Goal: Information Seeking & Learning: Learn about a topic

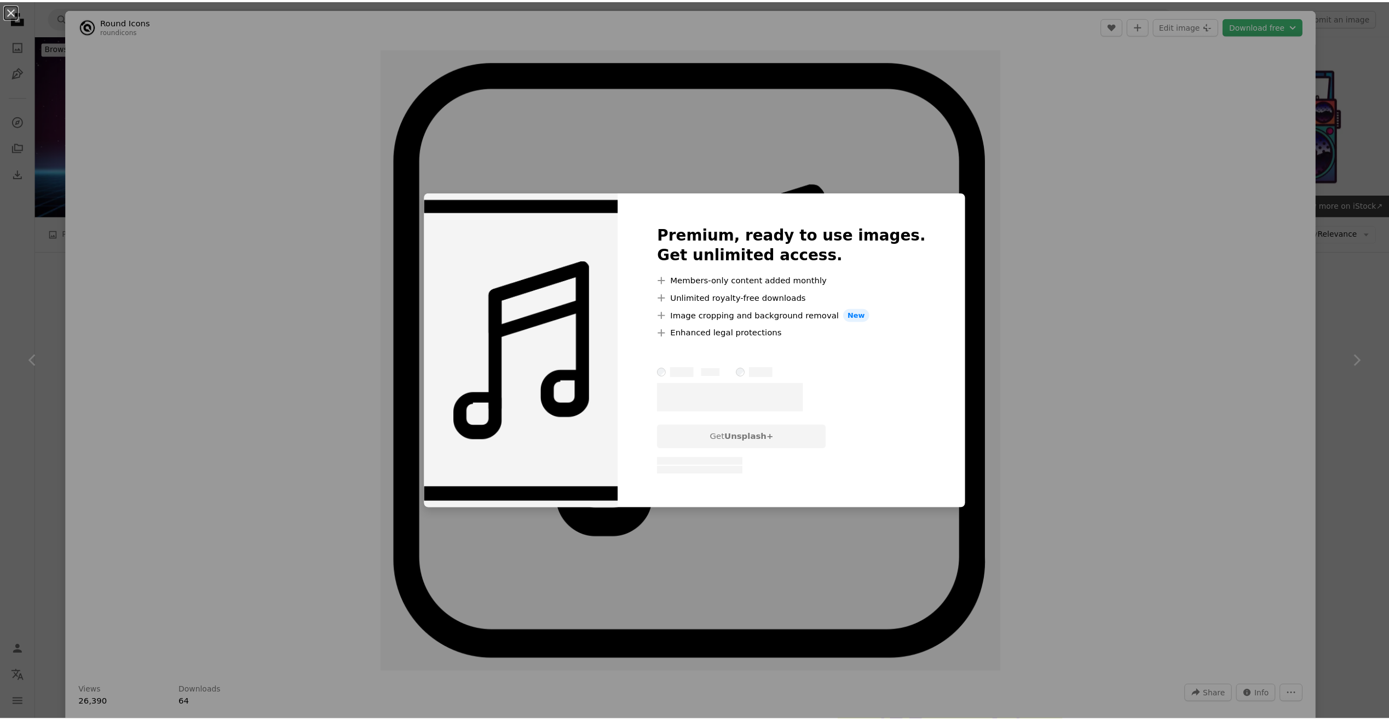
scroll to position [219, 0]
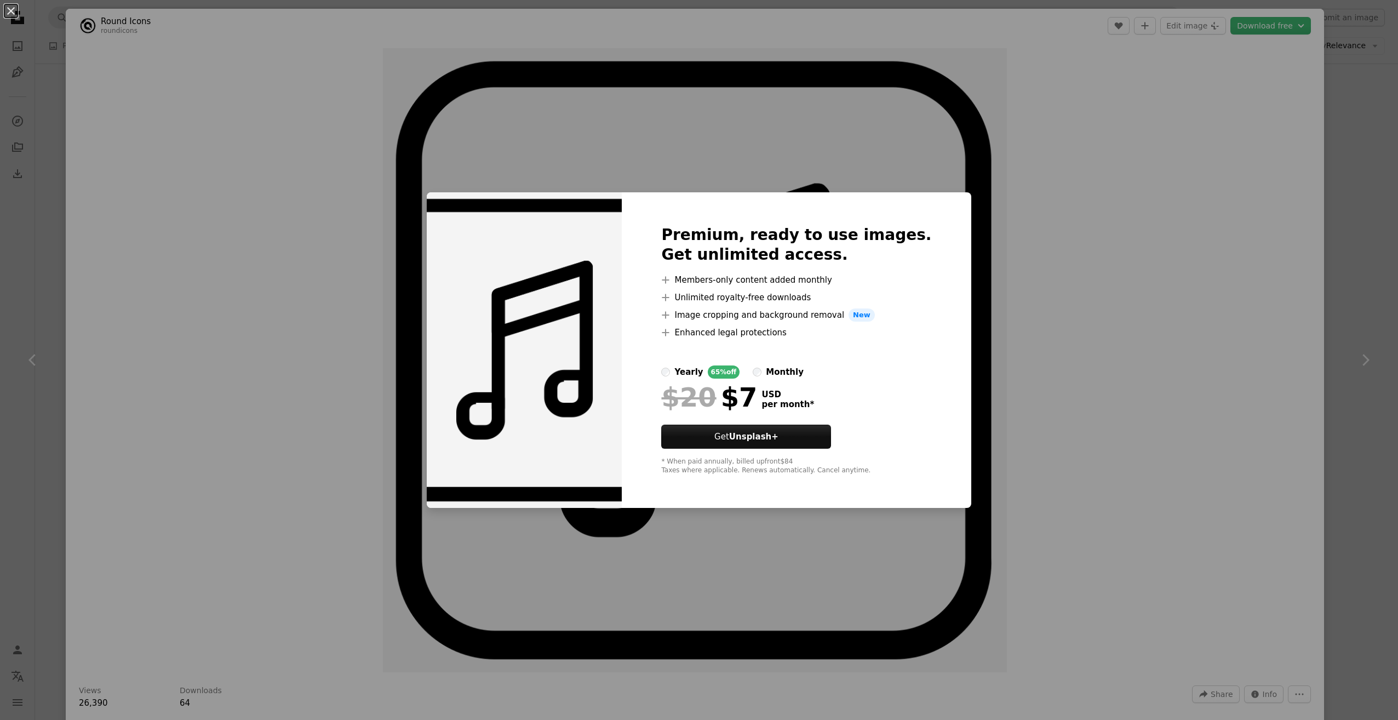
click at [1269, 175] on div "An X shape Premium, ready to use images. Get unlimited access. A plus sign Memb…" at bounding box center [699, 360] width 1398 height 720
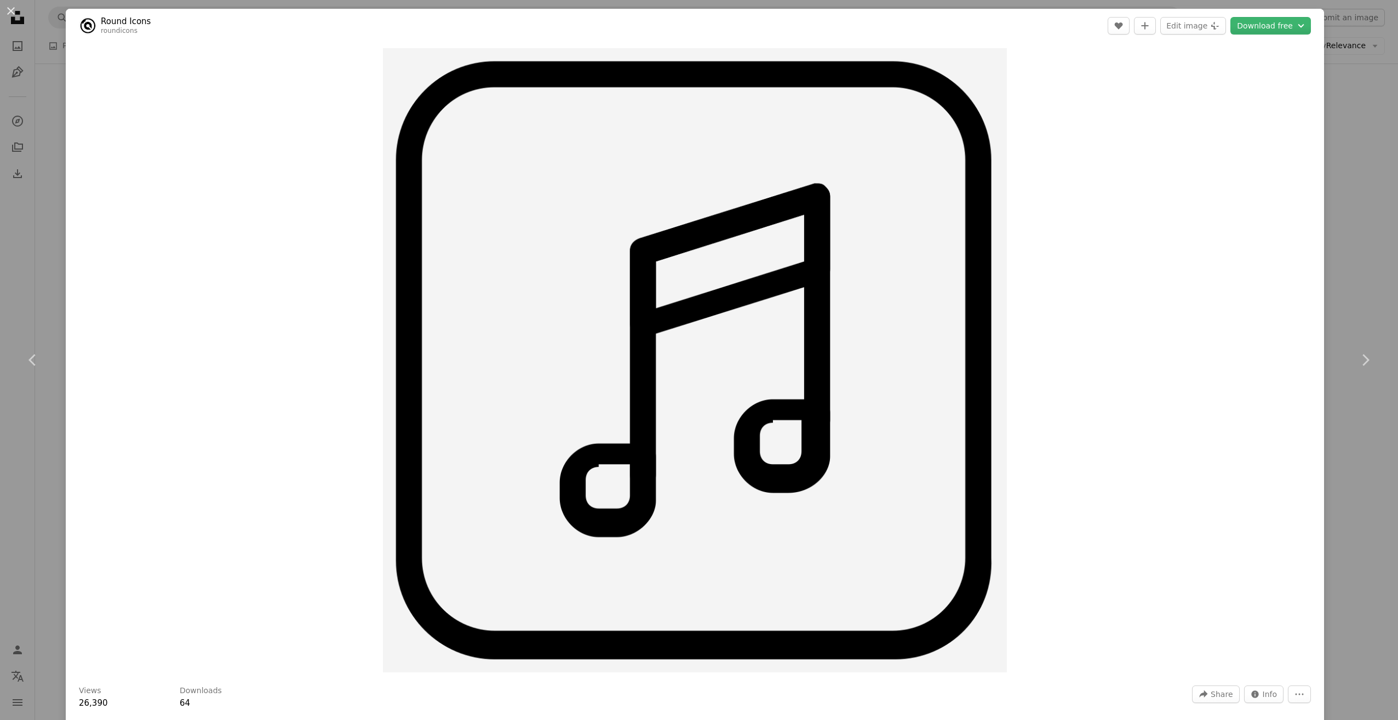
click at [1302, 194] on div "Zoom in" at bounding box center [695, 360] width 1258 height 635
click at [1327, 200] on div "An X shape Chevron left Chevron right Round Icons roundicons A heart A plus sig…" at bounding box center [699, 360] width 1398 height 720
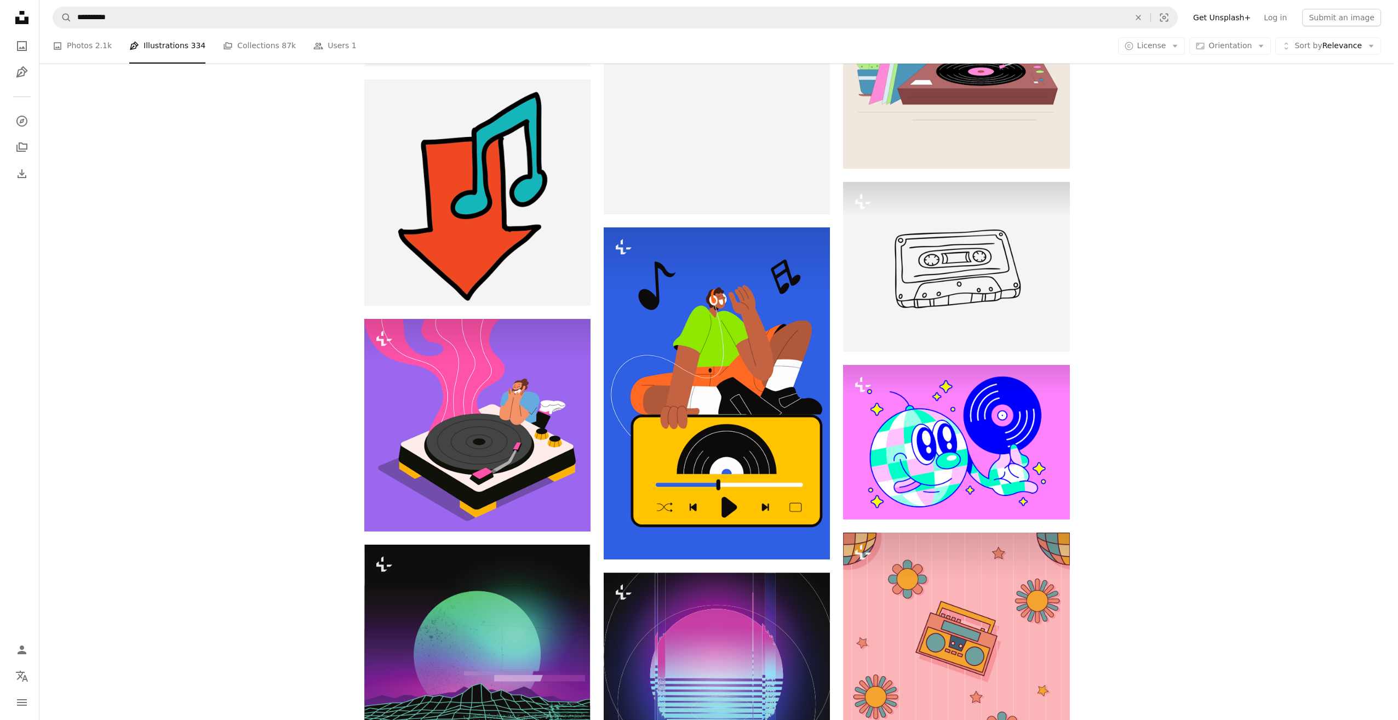
scroll to position [2300, 0]
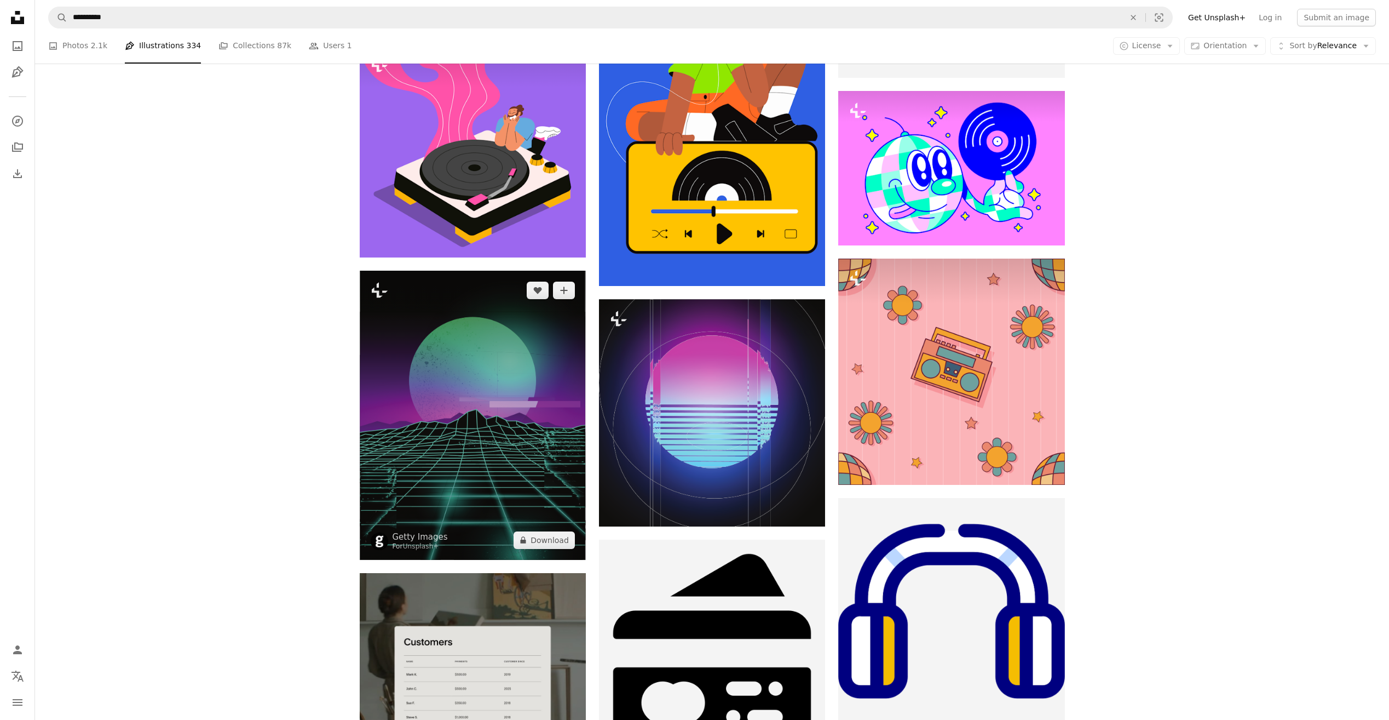
click at [566, 404] on img at bounding box center [473, 415] width 226 height 289
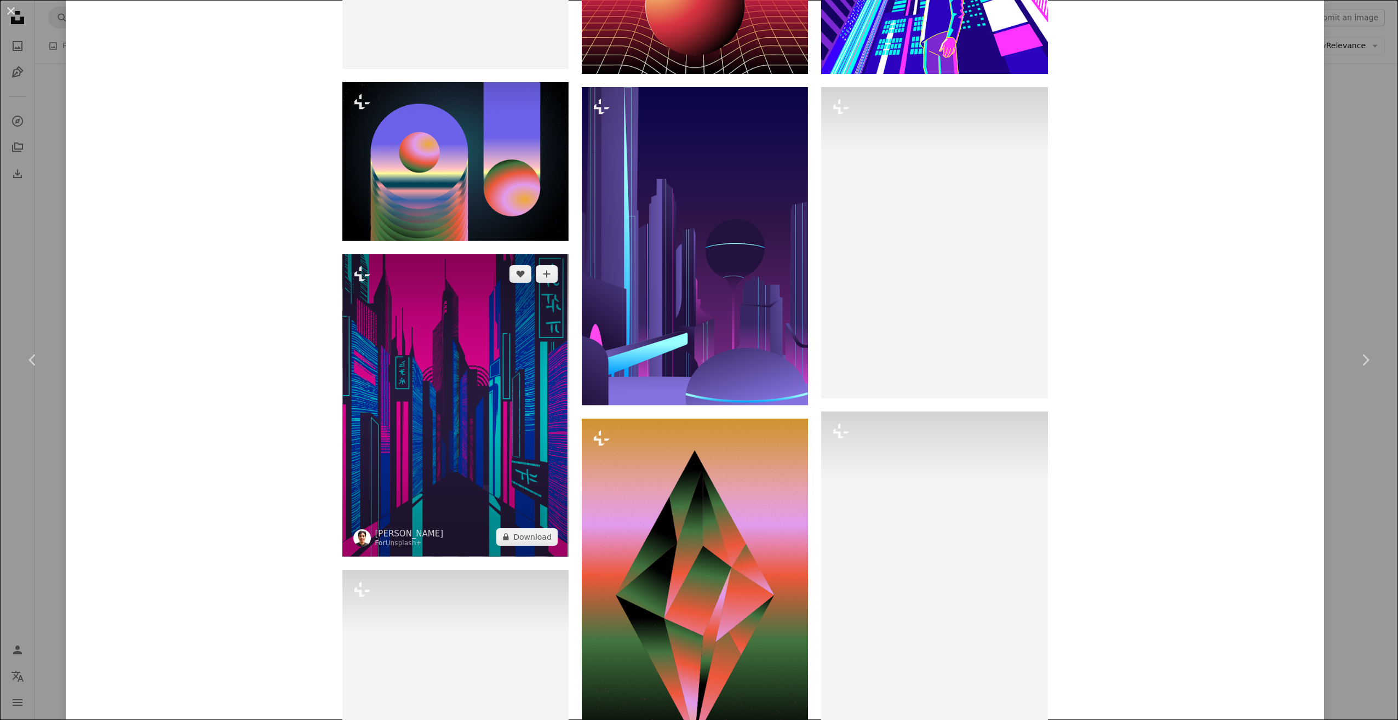
scroll to position [986, 0]
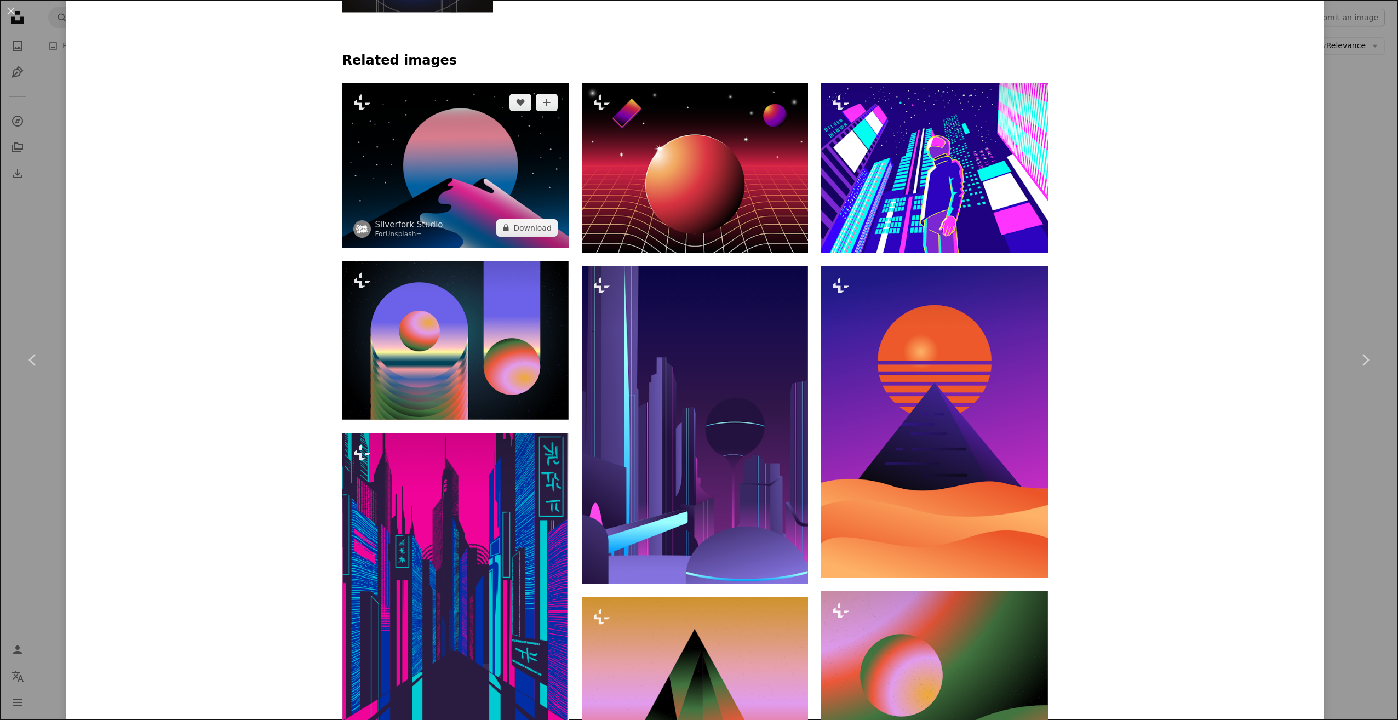
click at [501, 194] on img at bounding box center [455, 165] width 226 height 165
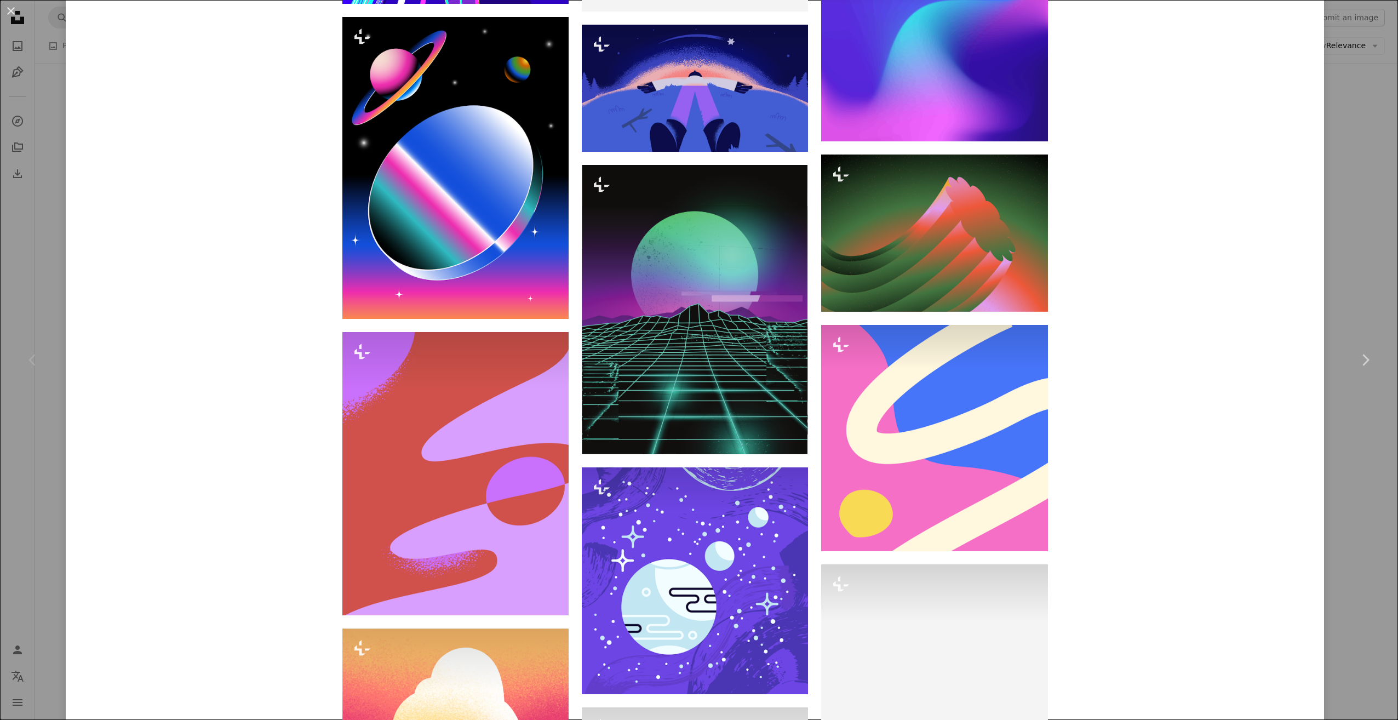
scroll to position [2683, 0]
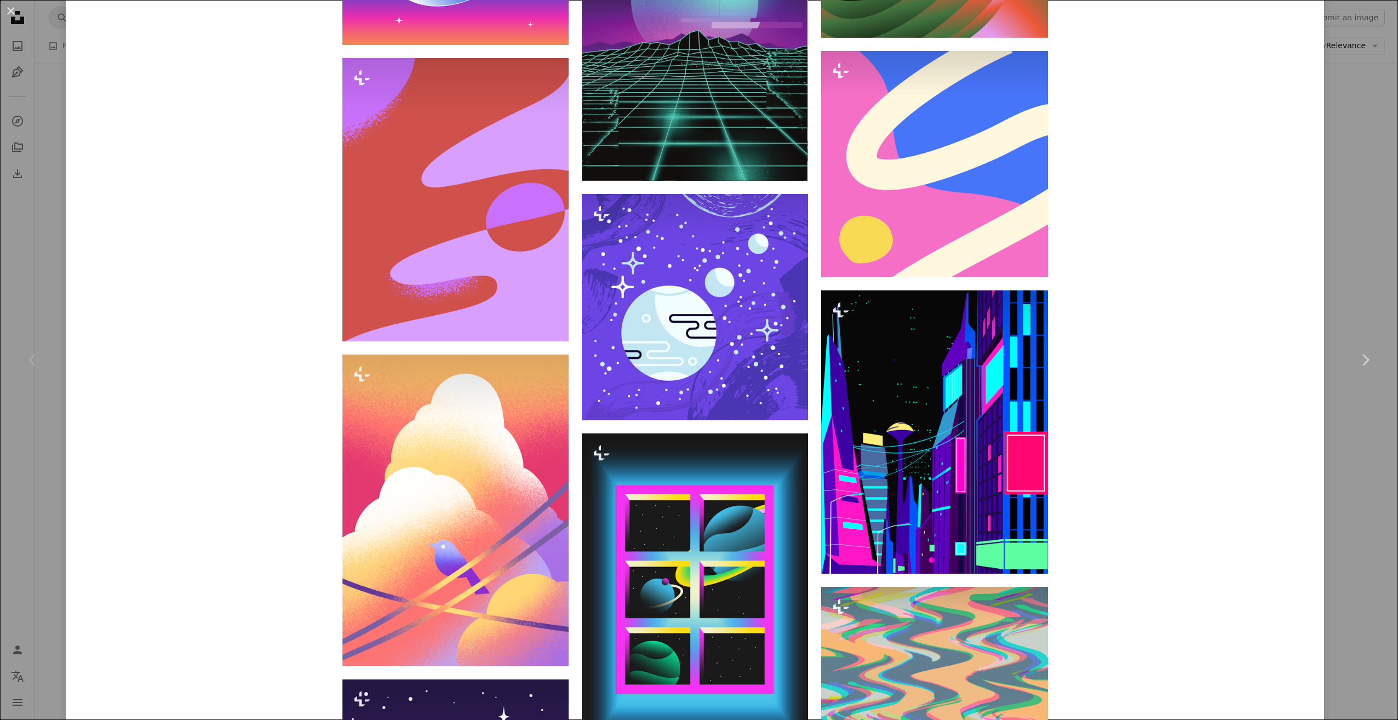
click at [45, 354] on div "Chevron left" at bounding box center [33, 359] width 66 height 105
click at [47, 354] on div "Chevron left" at bounding box center [33, 359] width 66 height 105
click at [59, 271] on div "An X shape Chevron left Chevron right Silverfork Studio For Unsplash+ A heart A…" at bounding box center [699, 360] width 1398 height 720
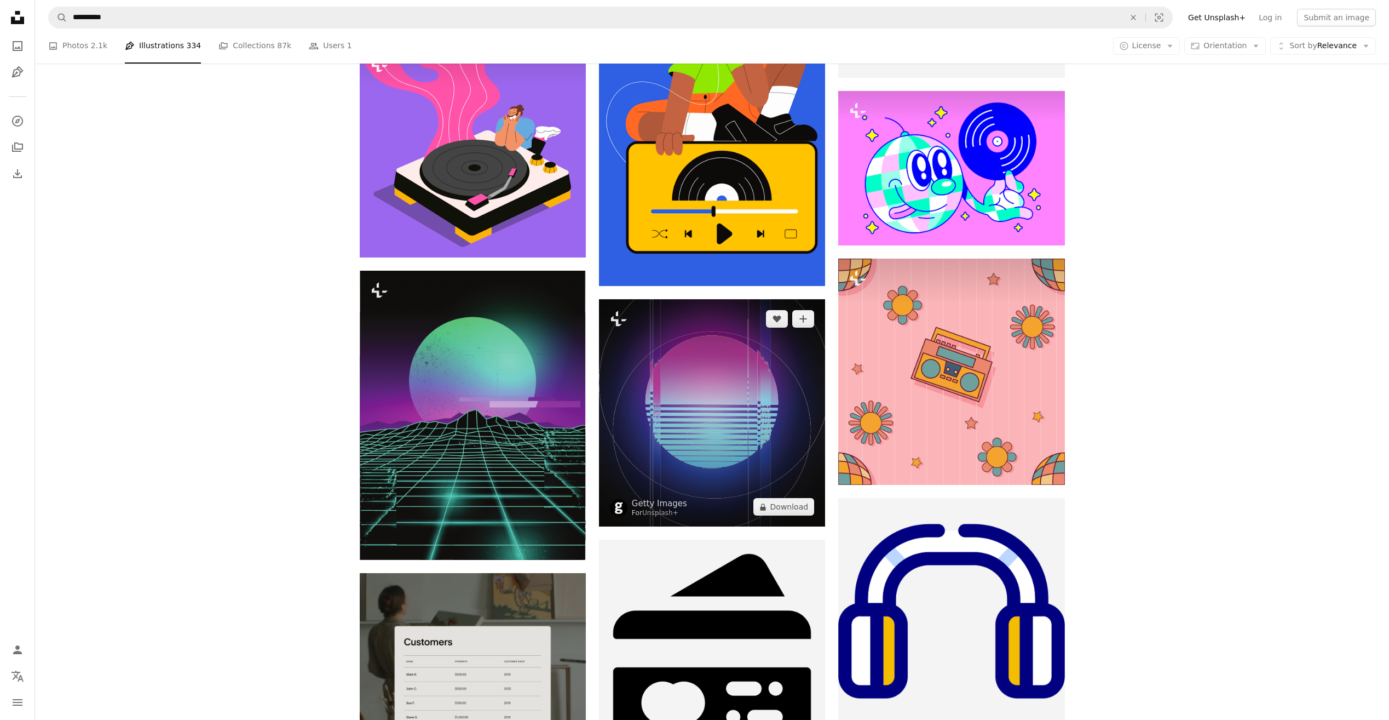
click at [717, 431] on img at bounding box center [712, 413] width 226 height 228
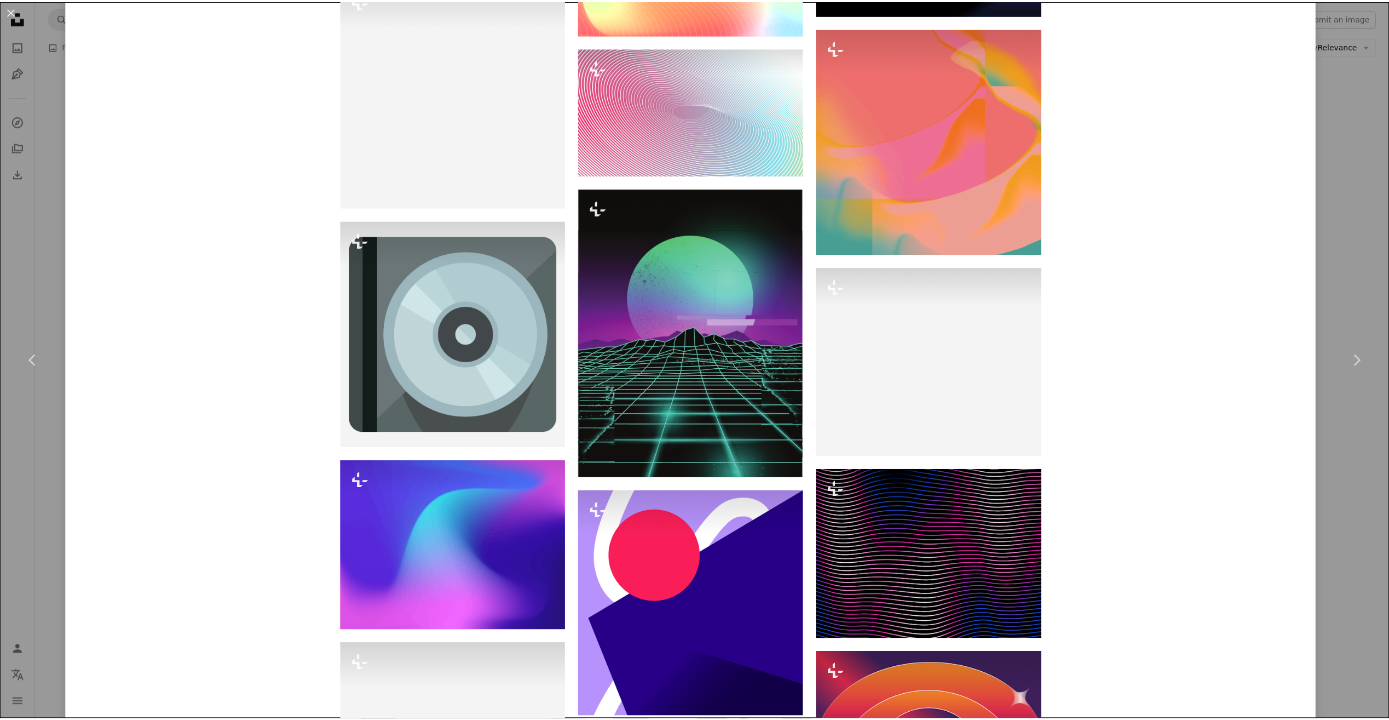
scroll to position [3560, 0]
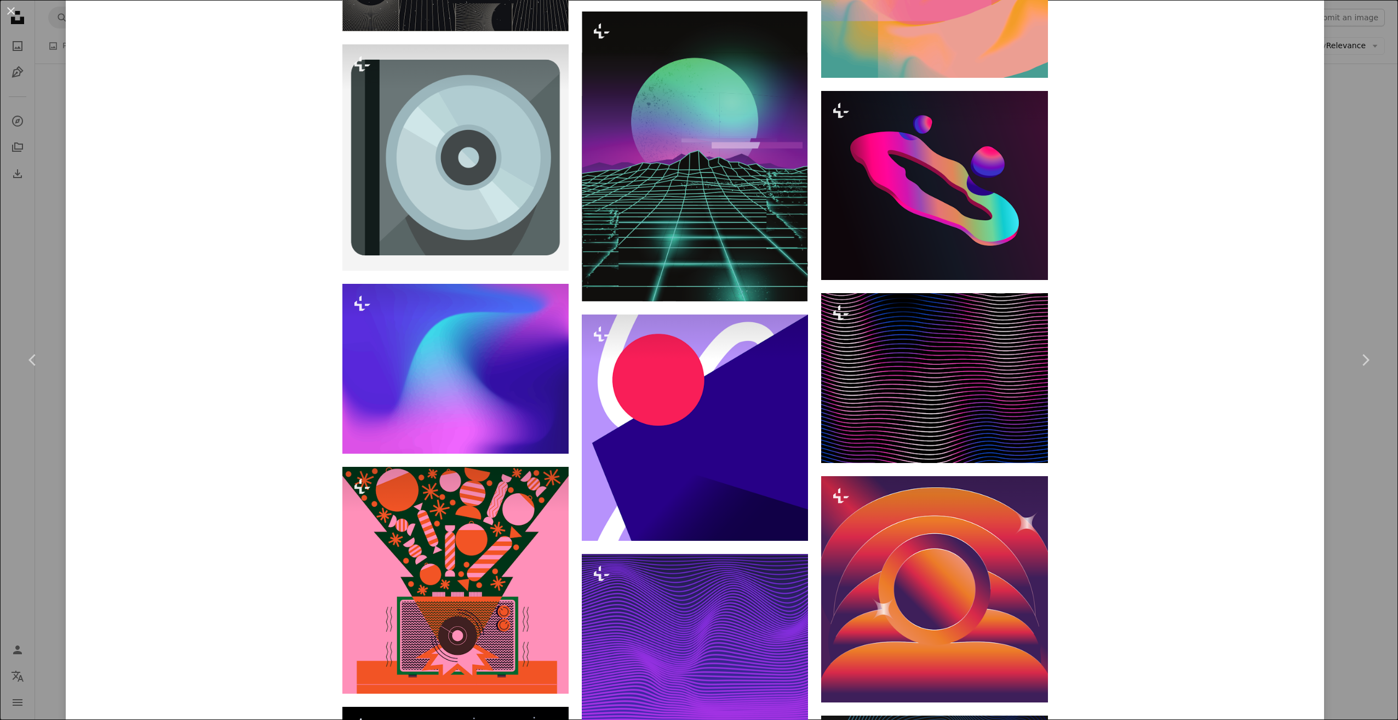
click at [54, 521] on div "An X shape Chevron left Chevron right Getty Images For Unsplash+ A heart A plus…" at bounding box center [699, 360] width 1398 height 720
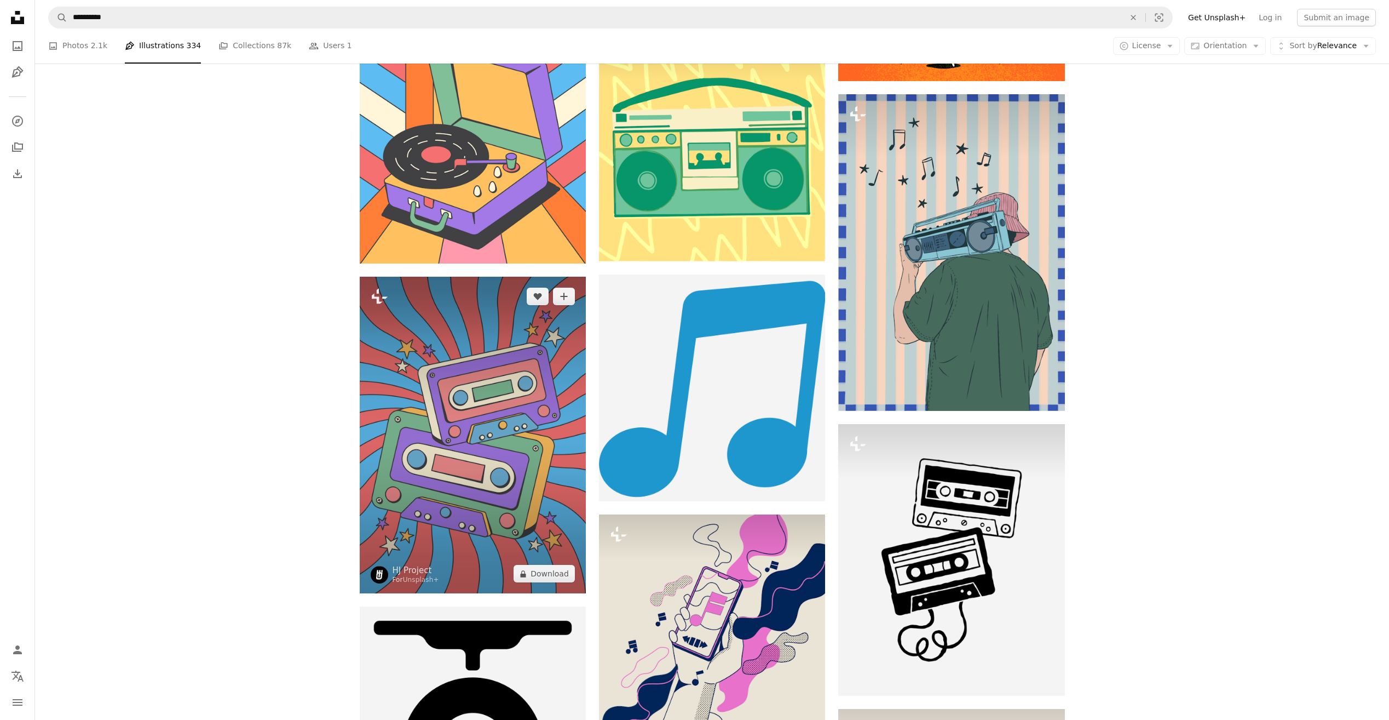
drag, startPoint x: 358, startPoint y: 455, endPoint x: 331, endPoint y: 231, distance: 225.1
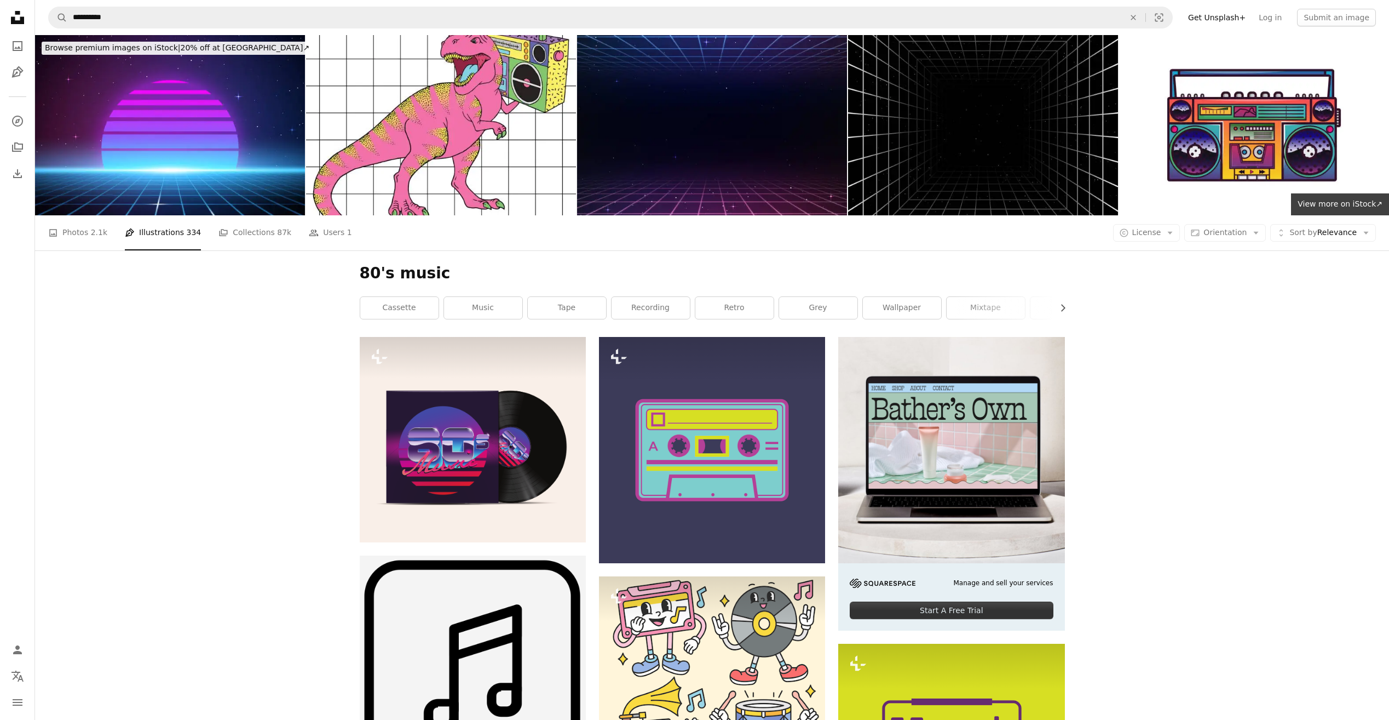
drag, startPoint x: 320, startPoint y: 239, endPoint x: 329, endPoint y: 130, distance: 109.3
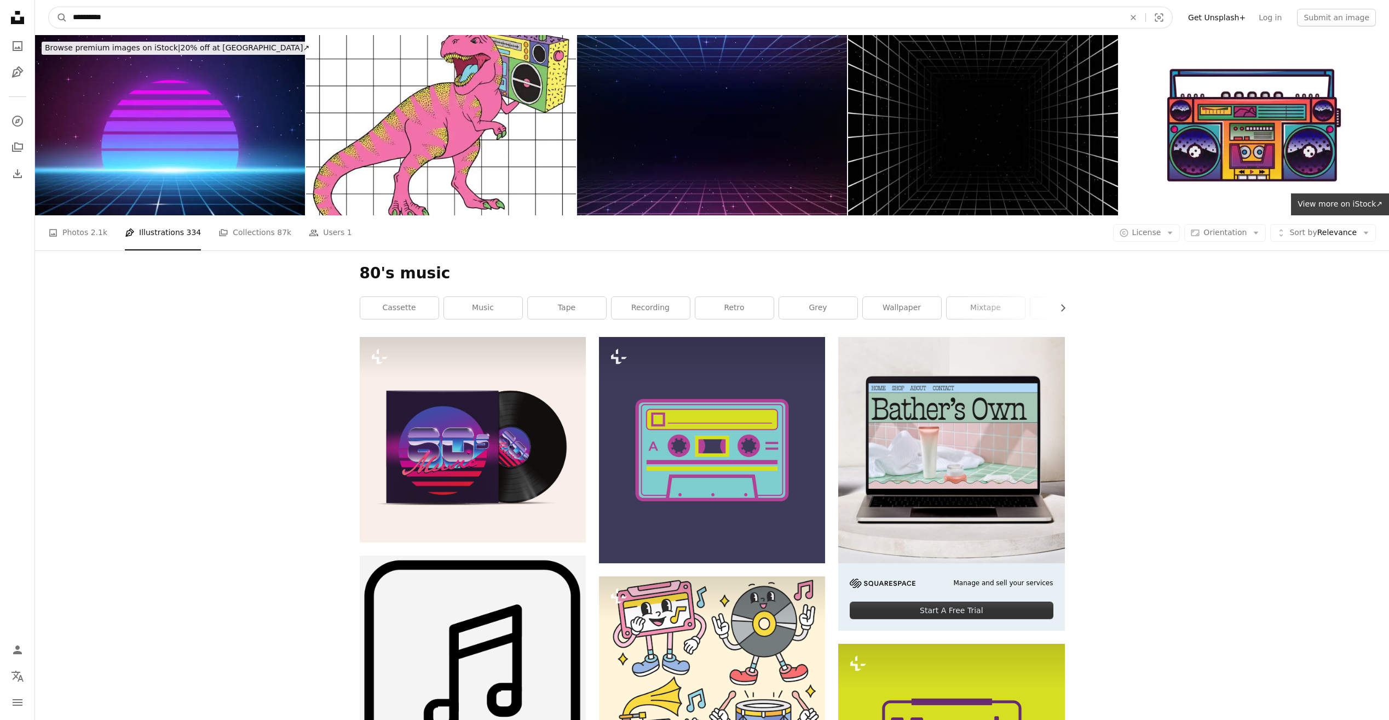
click at [92, 18] on input "**********" at bounding box center [594, 17] width 1054 height 21
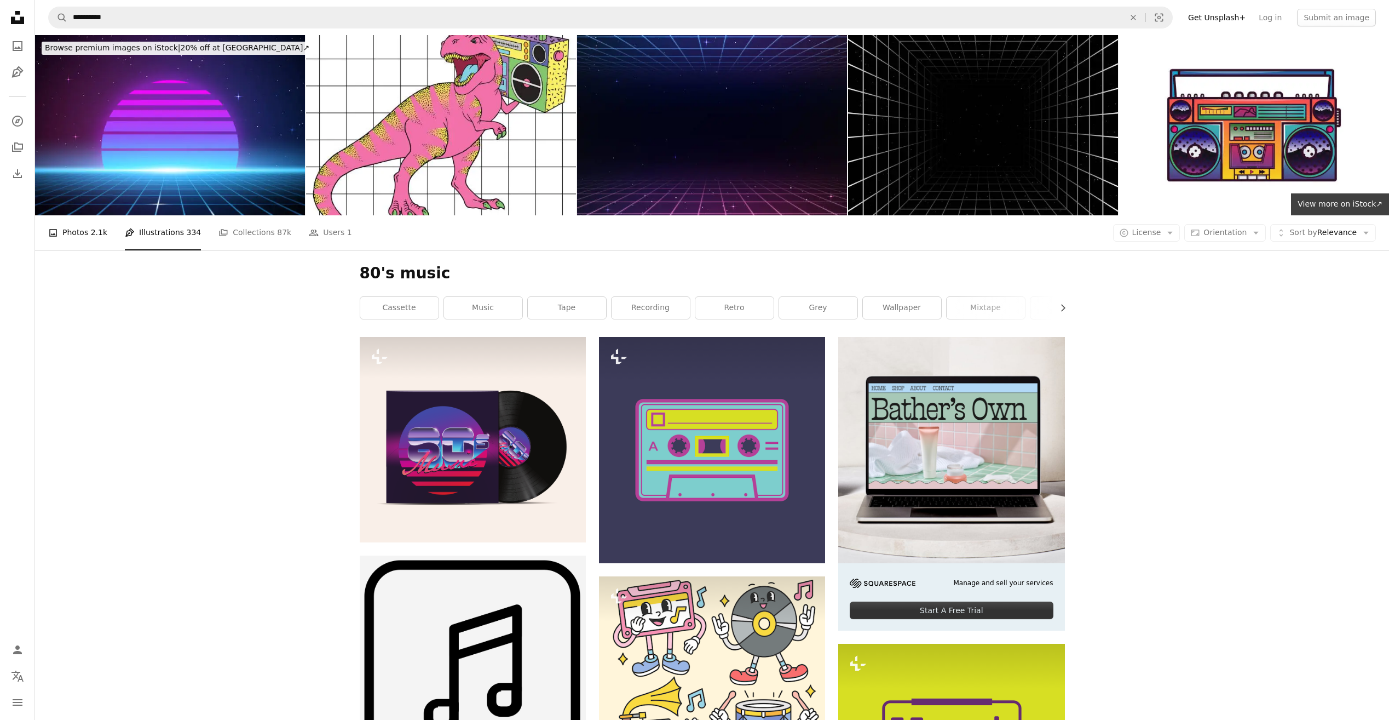
click at [87, 240] on link "A photo Photos 2.1k" at bounding box center [77, 232] width 59 height 35
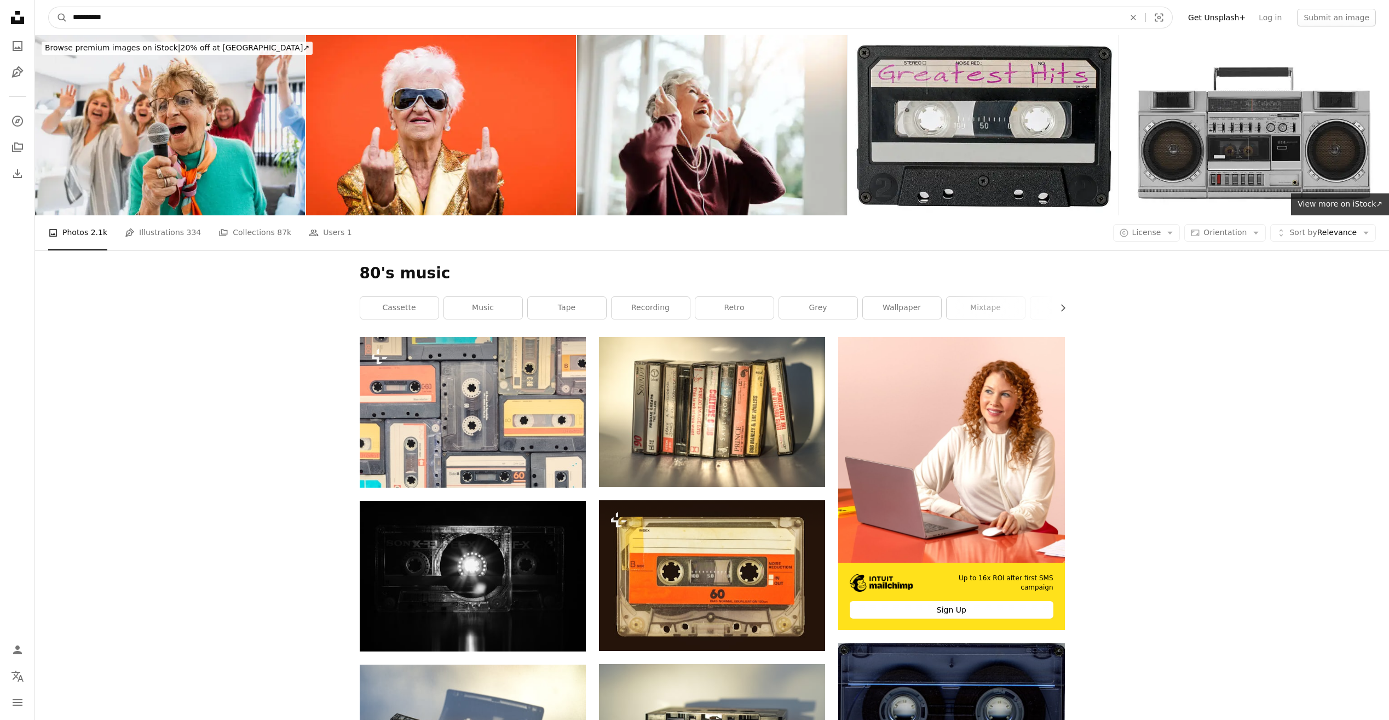
click at [105, 15] on input "**********" at bounding box center [594, 17] width 1054 height 21
click at [102, 15] on input "**********" at bounding box center [594, 17] width 1054 height 21
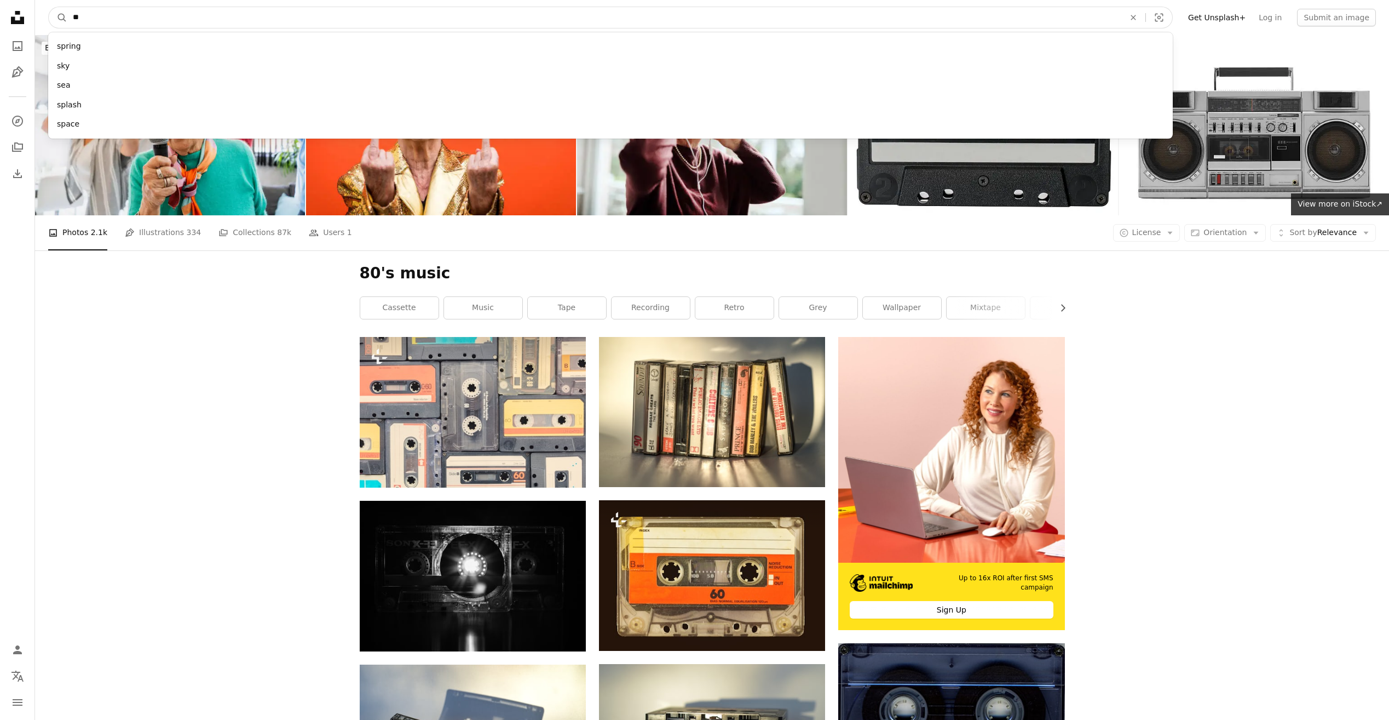
type input "*"
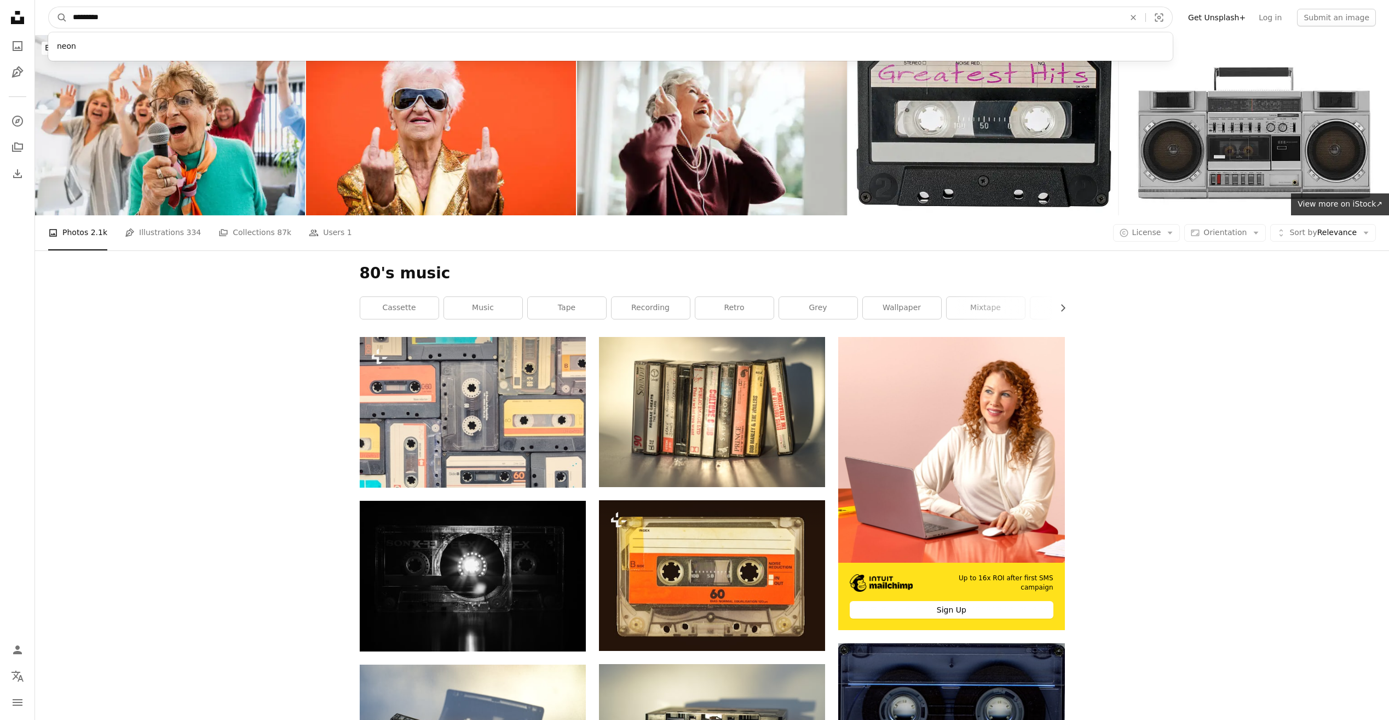
type input "**********"
click button "A magnifying glass" at bounding box center [58, 17] width 19 height 21
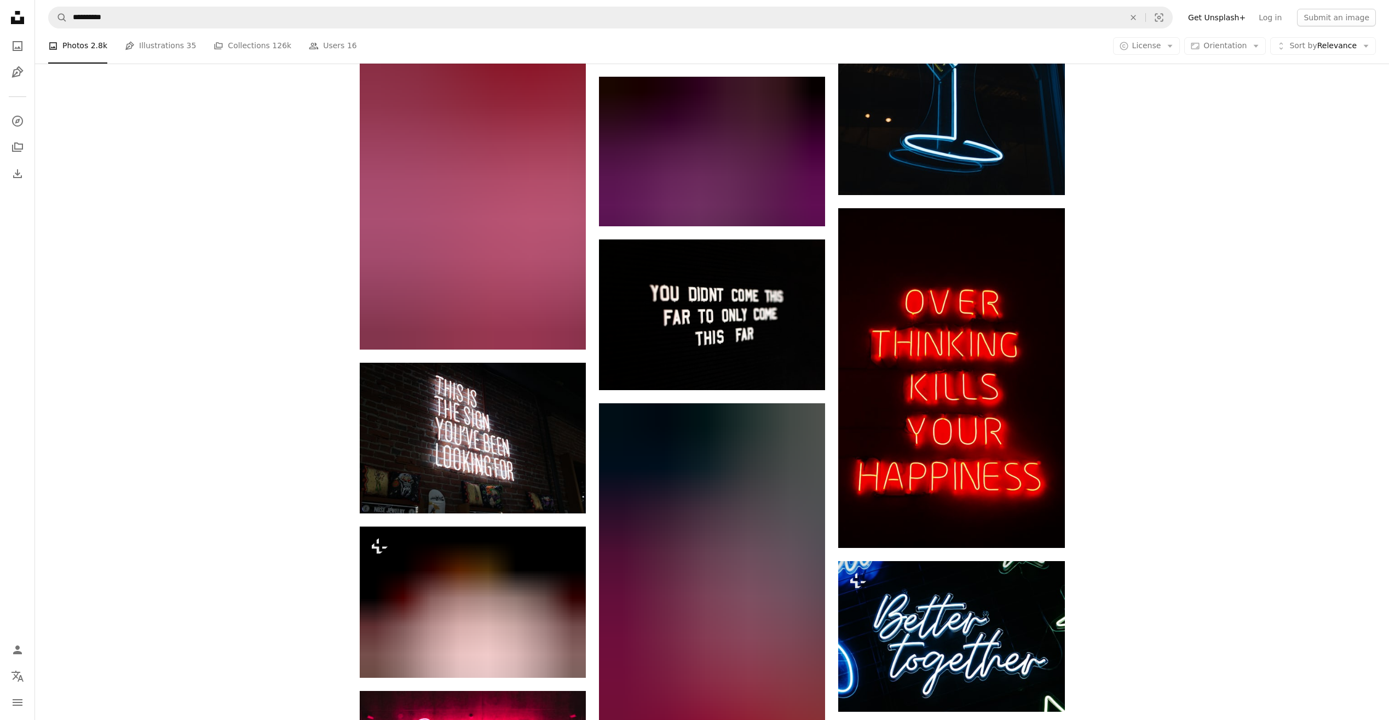
scroll to position [986, 0]
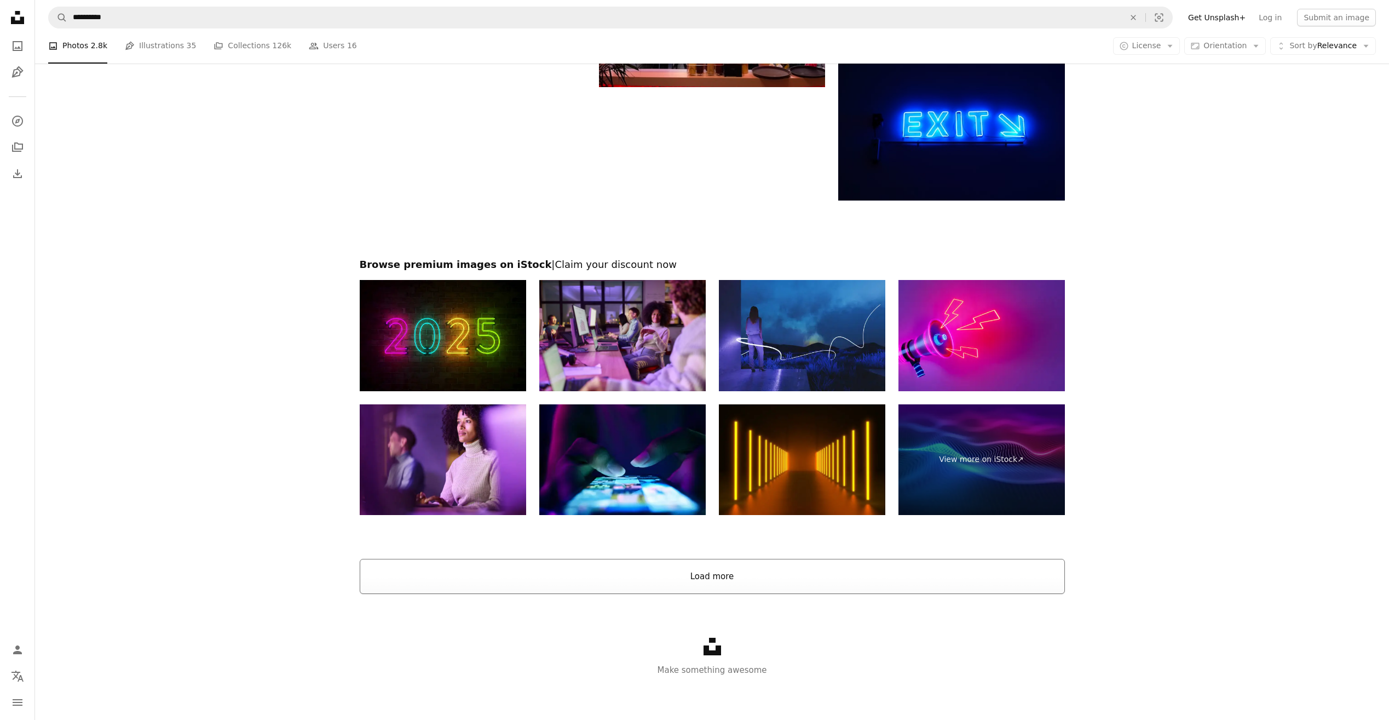
click at [711, 580] on button "Load more" at bounding box center [712, 576] width 705 height 35
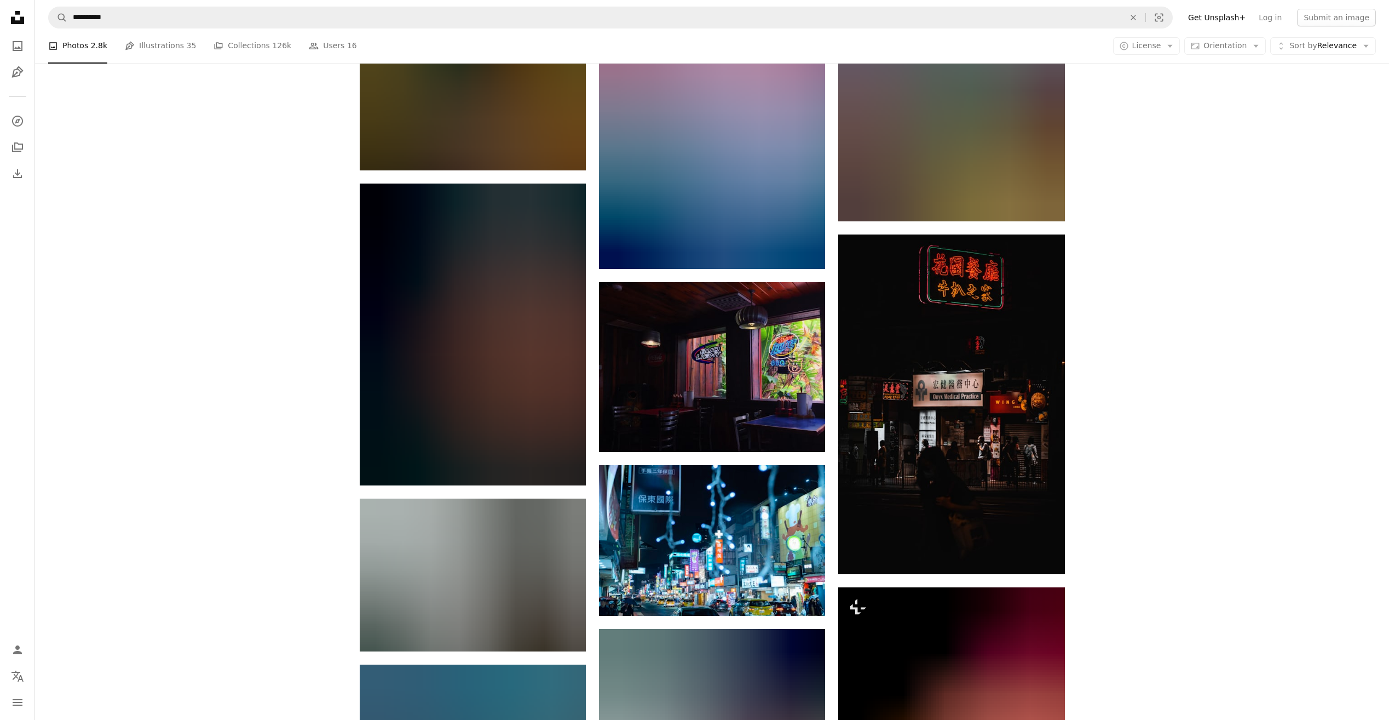
scroll to position [8165, 0]
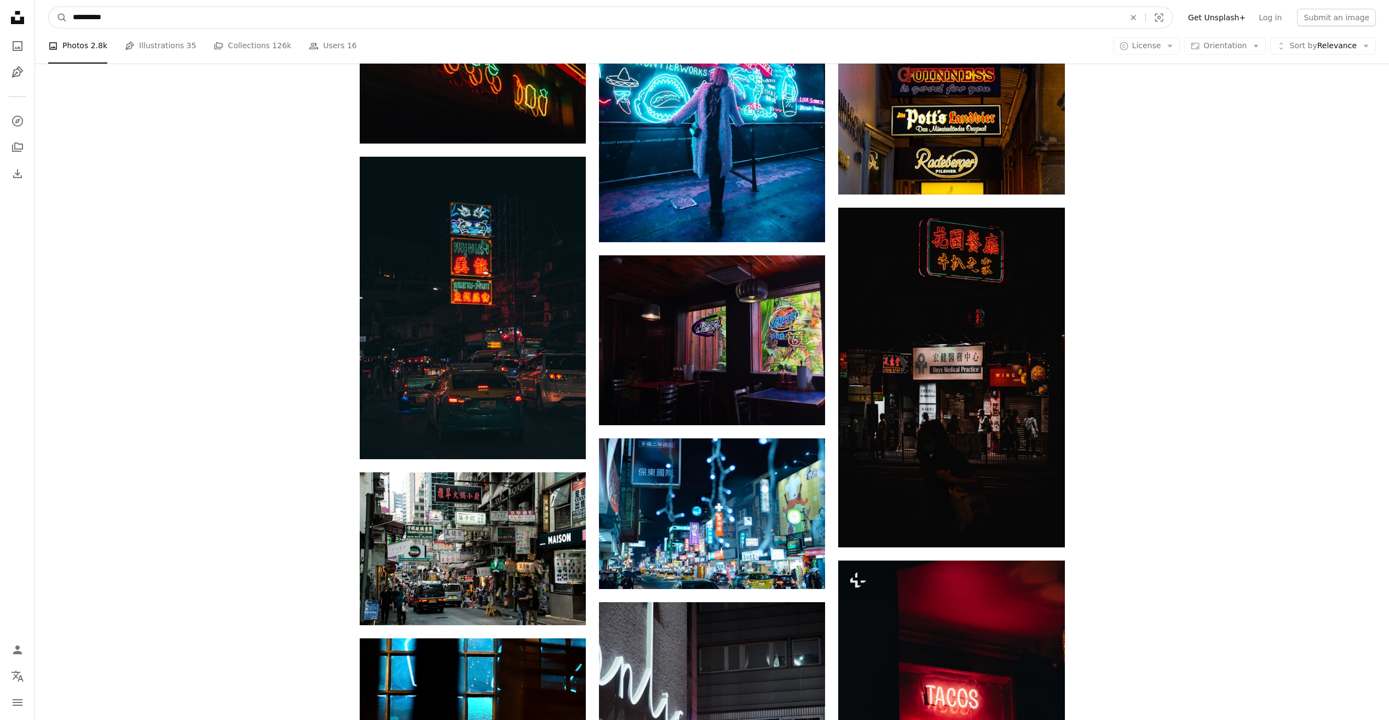
drag, startPoint x: 126, startPoint y: 23, endPoint x: -2, endPoint y: -27, distance: 138.0
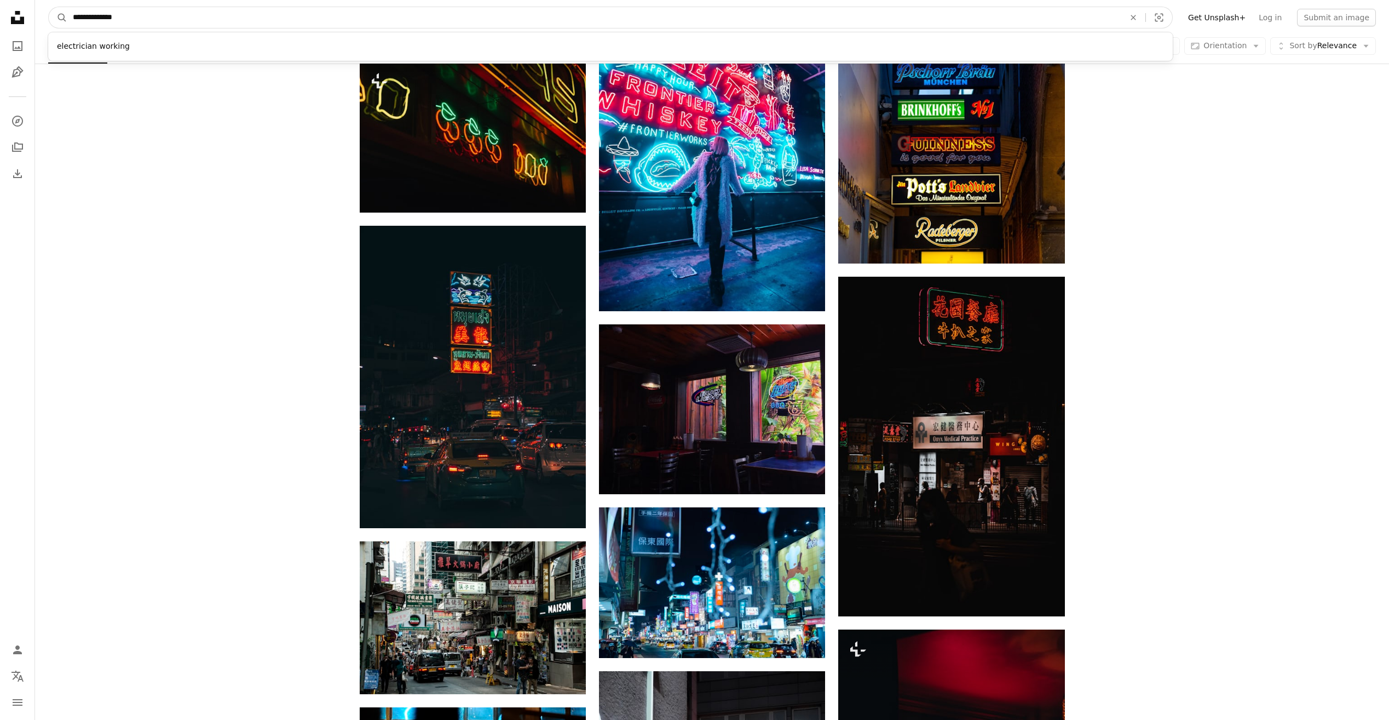
type input "**********"
click button "A magnifying glass" at bounding box center [58, 17] width 19 height 21
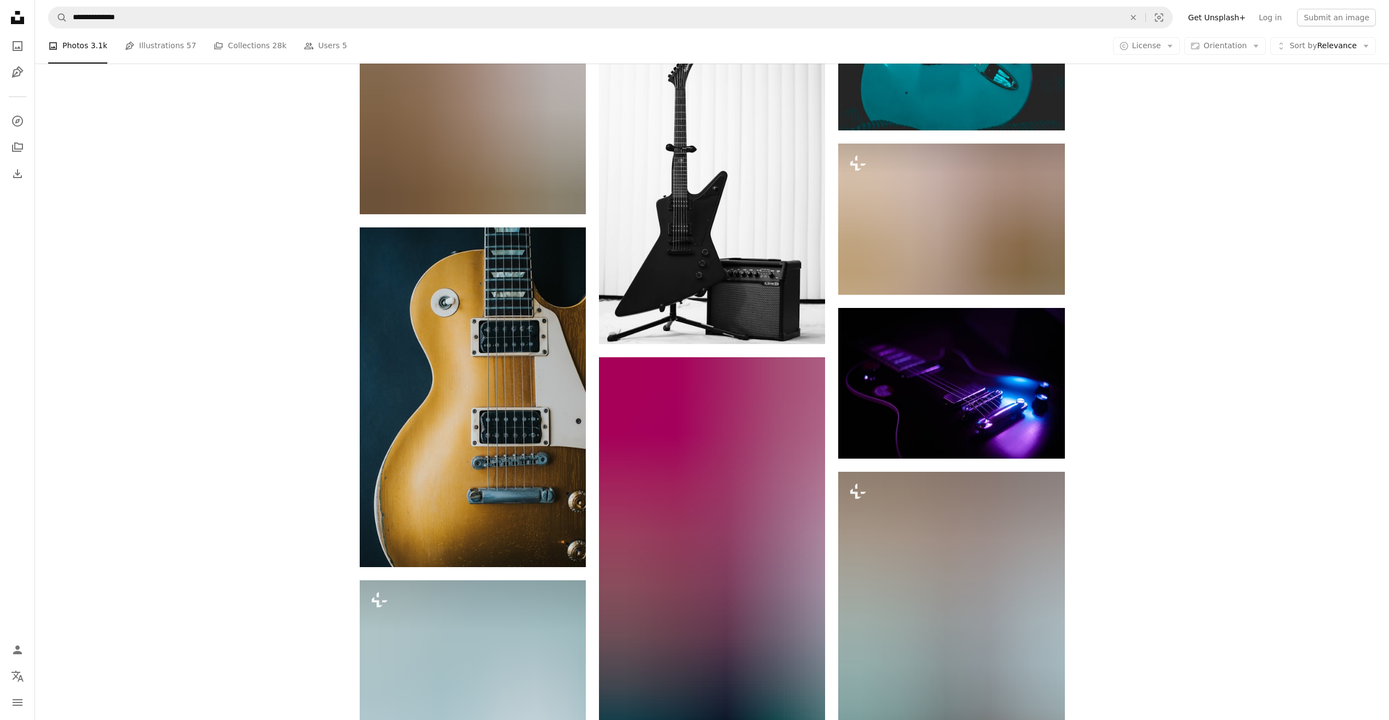
scroll to position [821, 0]
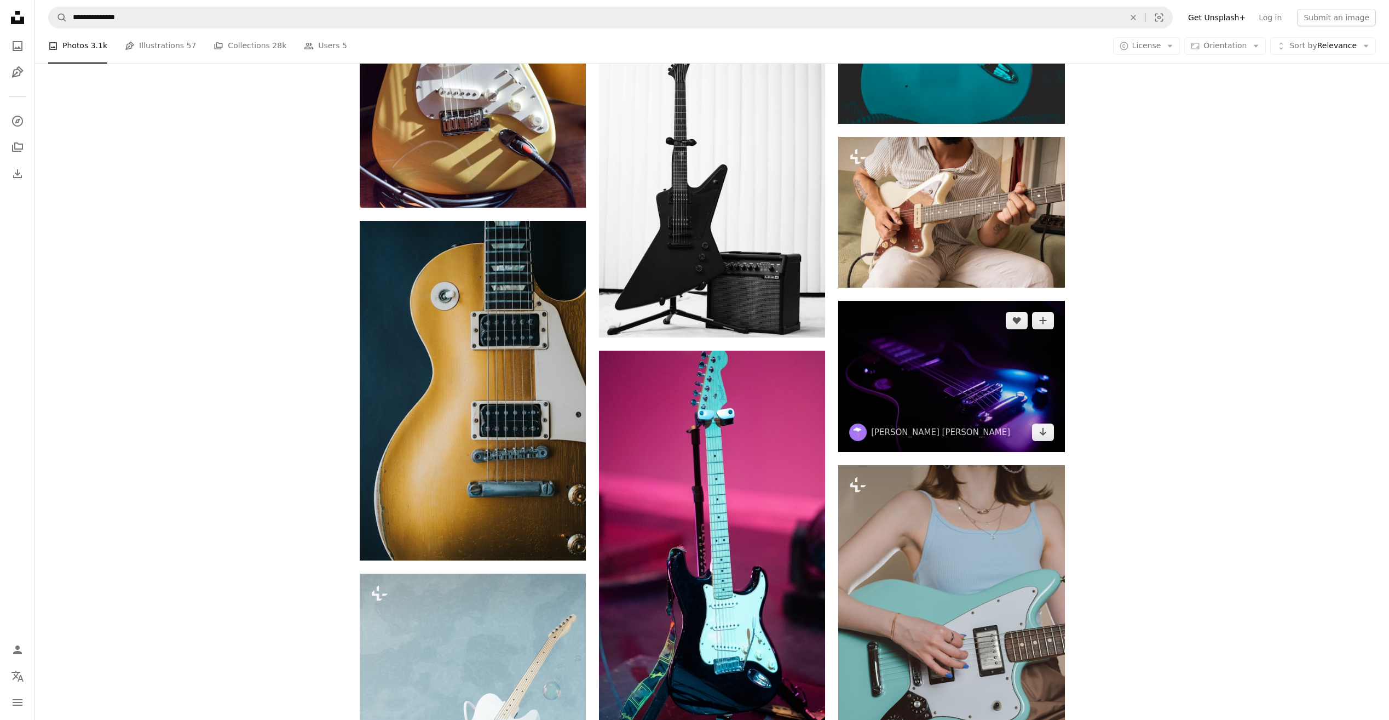
click at [957, 342] on img at bounding box center [951, 376] width 226 height 151
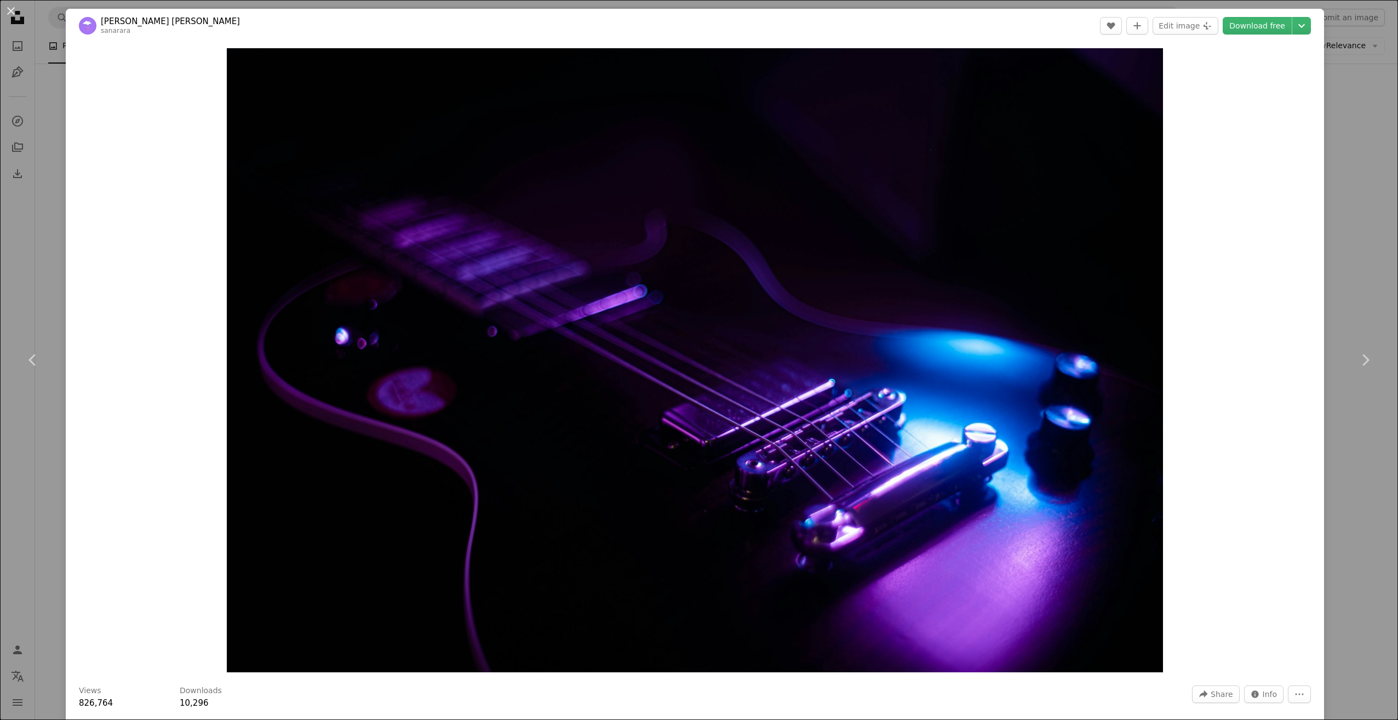
click at [59, 173] on div "An X shape Chevron left Chevron right Xie lipton sanarara A heart A plus sign E…" at bounding box center [699, 360] width 1398 height 720
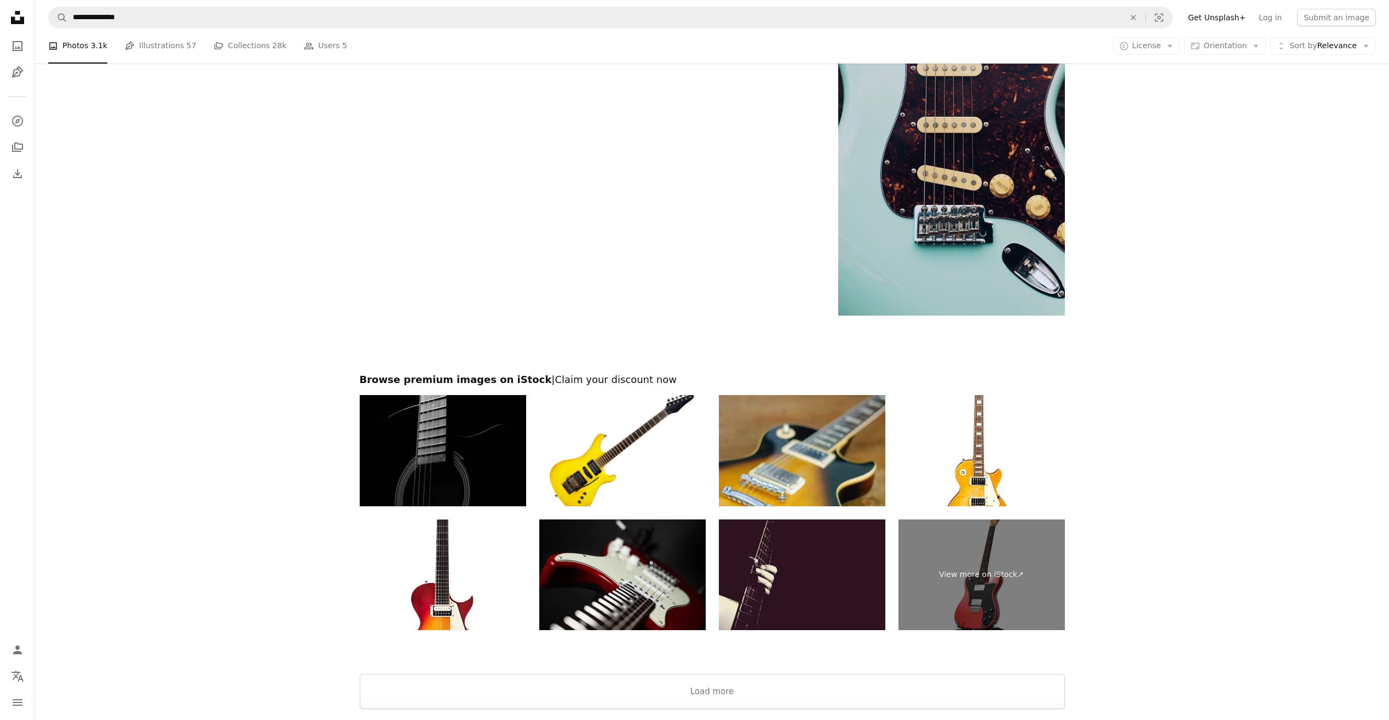
scroll to position [2317, 0]
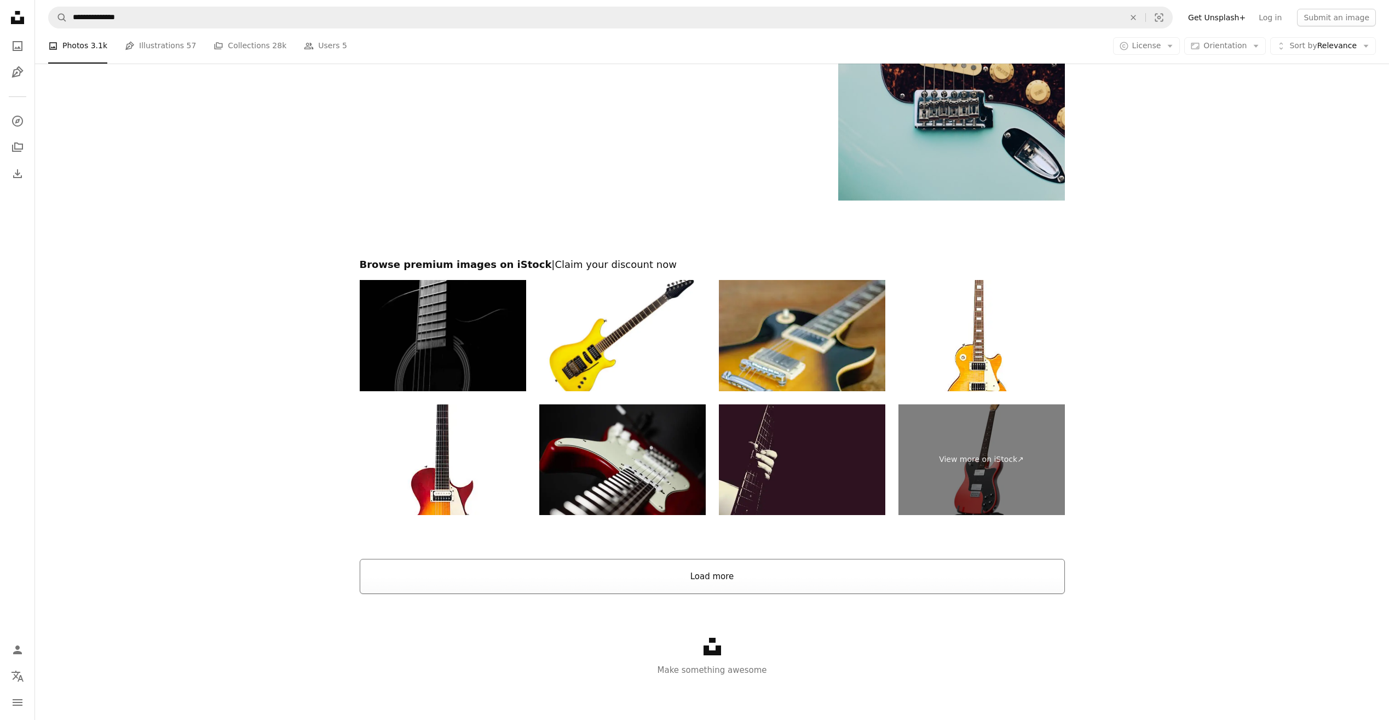
click at [612, 578] on button "Load more" at bounding box center [712, 576] width 705 height 35
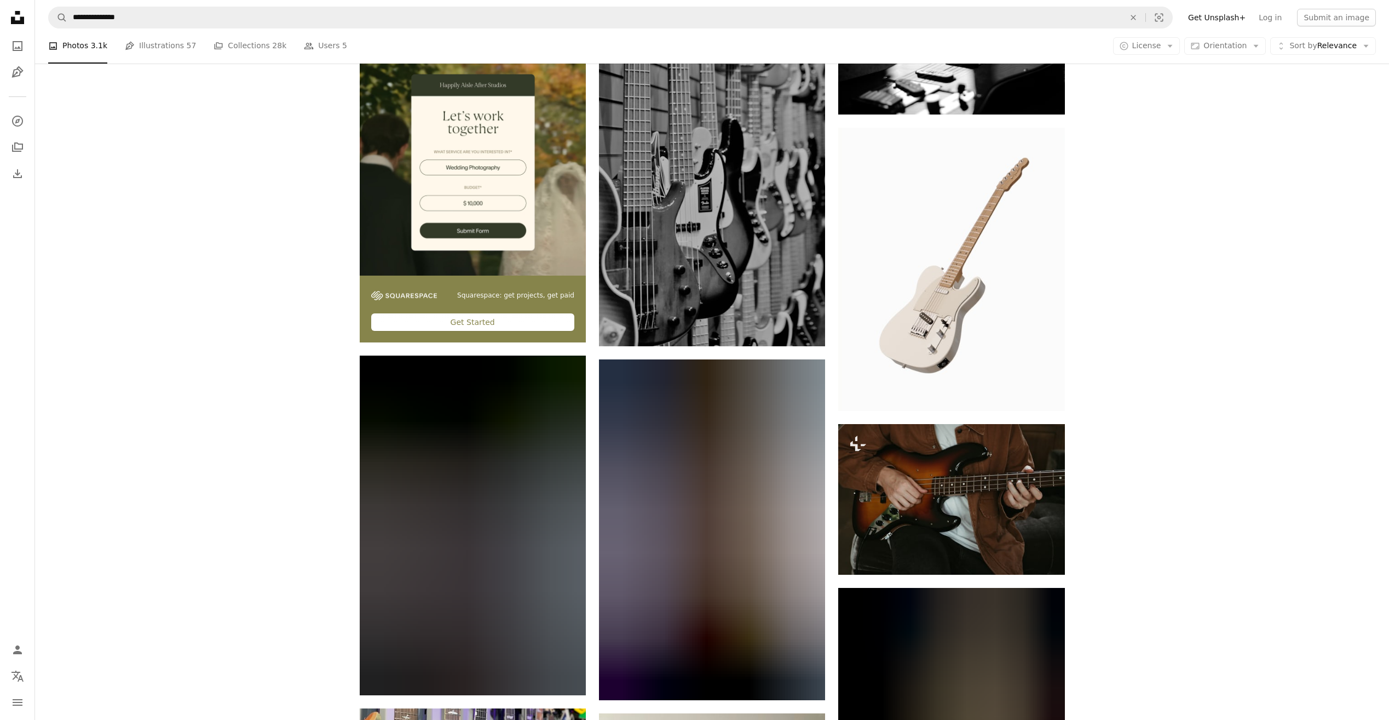
scroll to position [3522, 0]
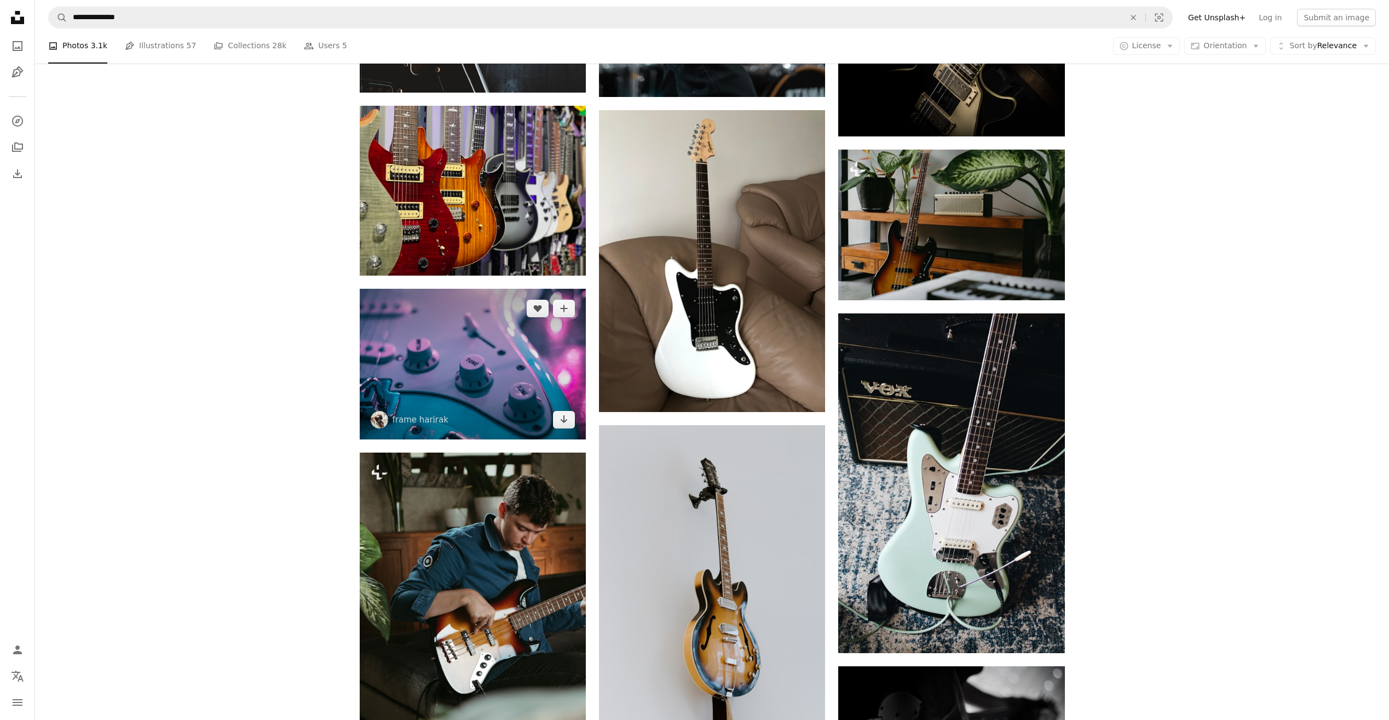
click at [471, 362] on img at bounding box center [473, 364] width 226 height 151
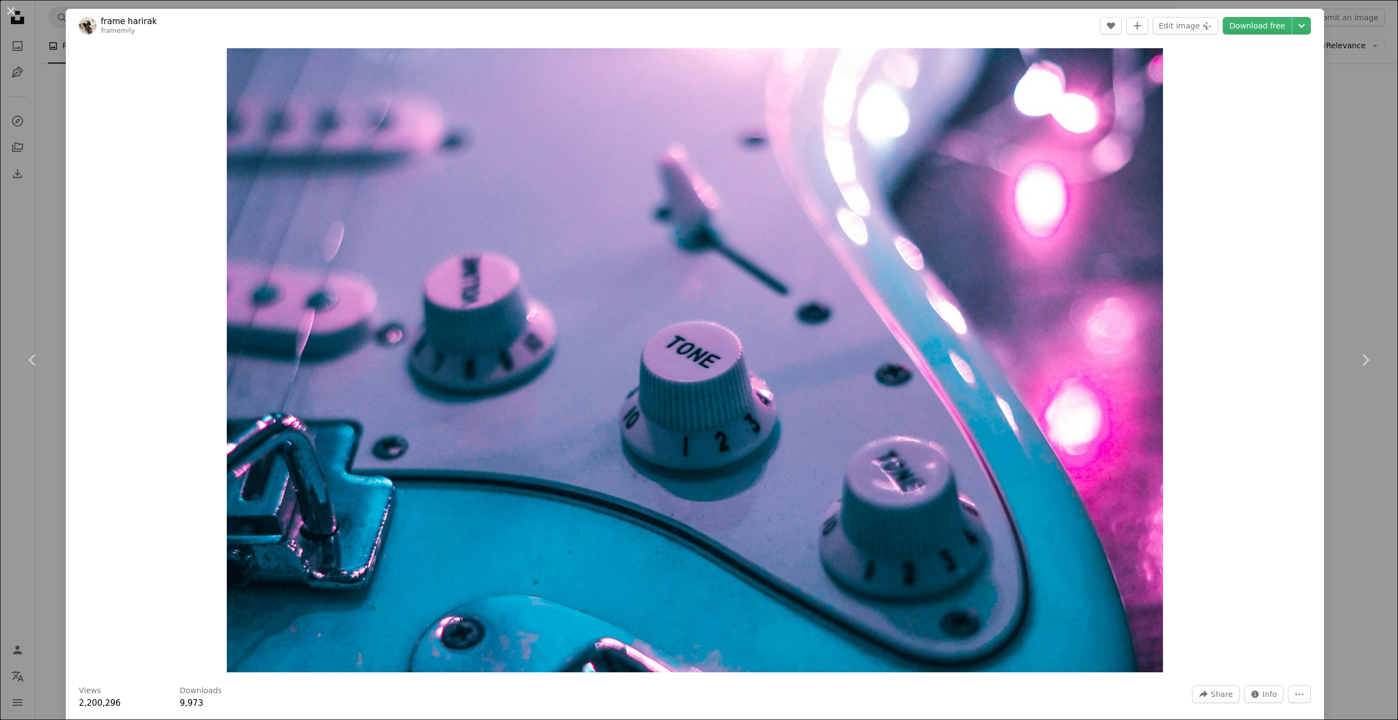
click at [157, 249] on div "Zoom in" at bounding box center [695, 360] width 1258 height 635
click at [47, 251] on div "An X shape Chevron left Chevron right frame harirak framemily A heart A plus si…" at bounding box center [699, 360] width 1398 height 720
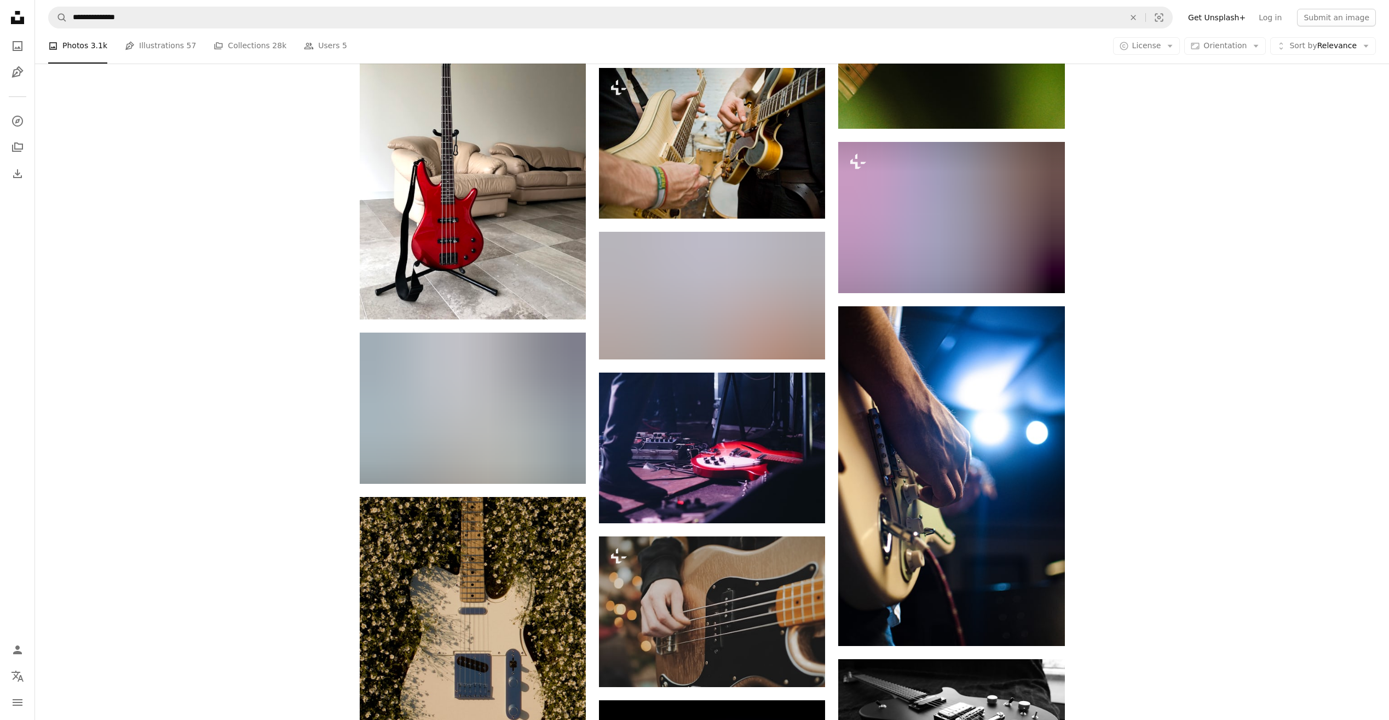
scroll to position [7355, 0]
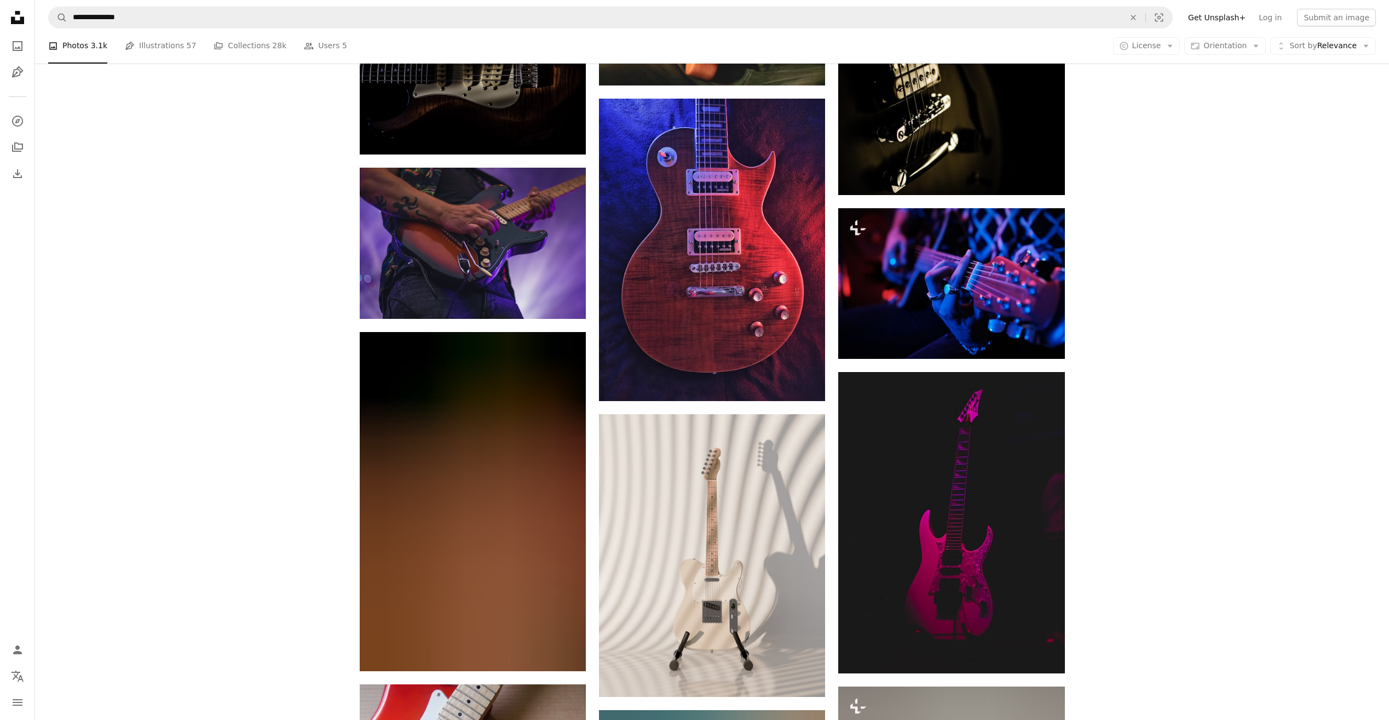
scroll to position [8119, 0]
